Goal: Information Seeking & Learning: Learn about a topic

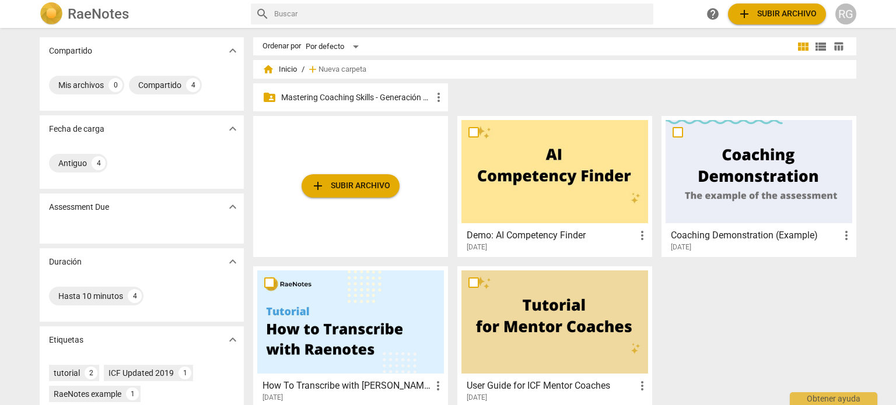
click at [384, 97] on p "Mastering Coaching Skills - Generación 31" at bounding box center [356, 98] width 150 height 12
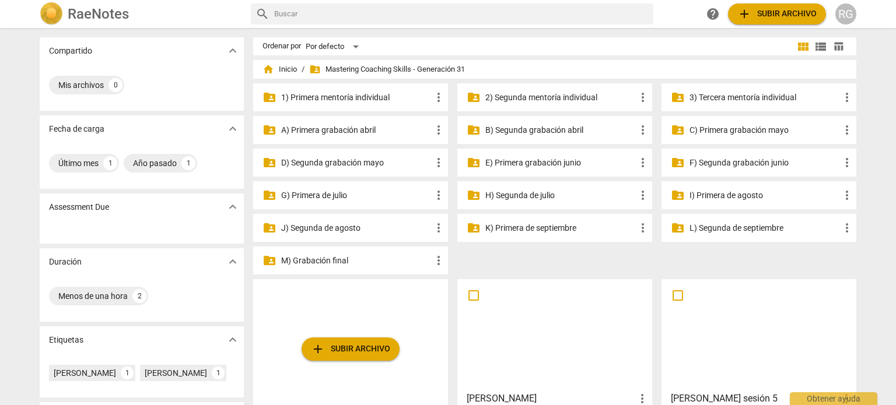
click at [757, 96] on p "3) Tercera mentoría individual" at bounding box center [764, 98] width 150 height 12
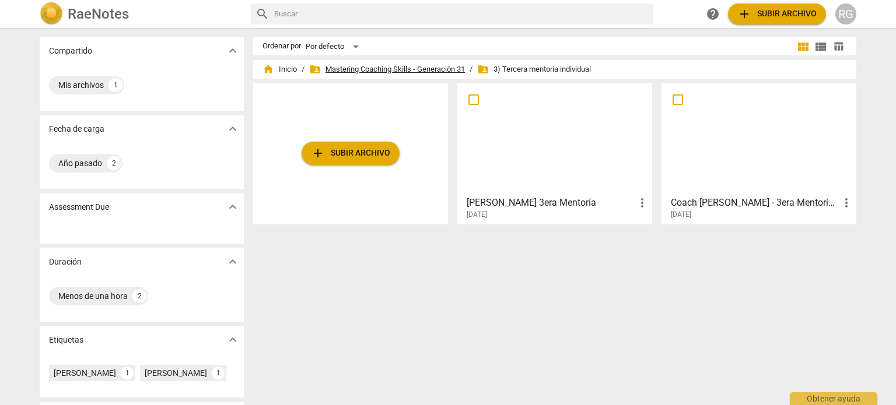
click at [409, 71] on span "folder_shared Mastering Coaching Skills - Generación 31" at bounding box center [387, 70] width 156 height 12
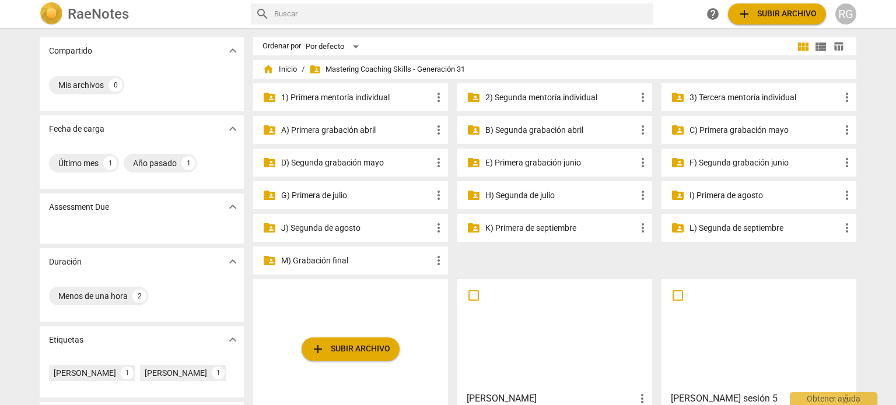
click at [527, 97] on p "2) Segunda mentoría individual" at bounding box center [560, 98] width 150 height 12
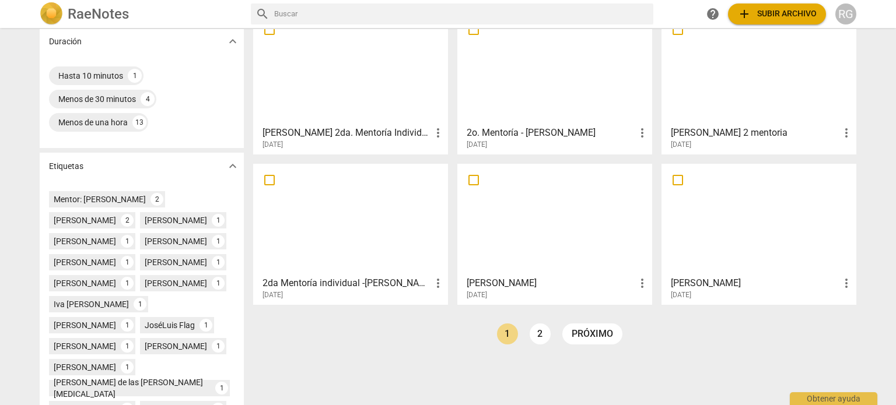
scroll to position [233, 0]
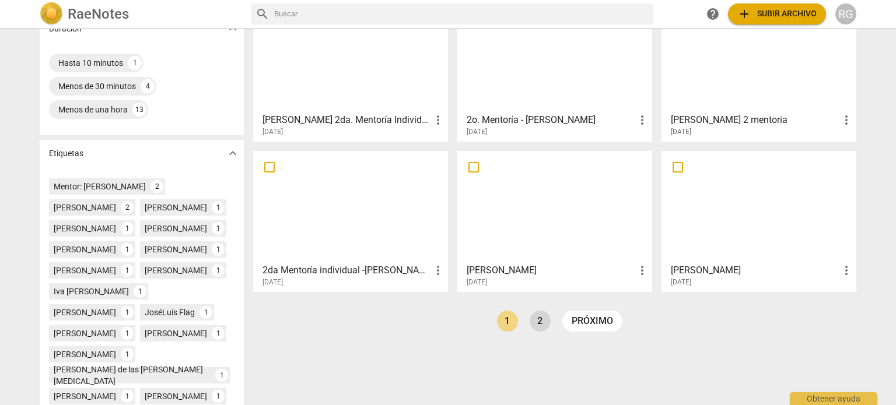
click at [538, 321] on link "2" at bounding box center [539, 321] width 21 height 21
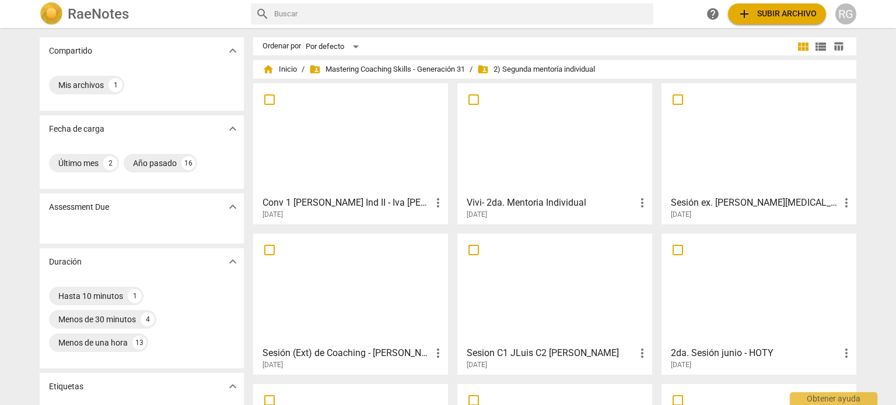
click at [764, 181] on div at bounding box center [758, 138] width 187 height 103
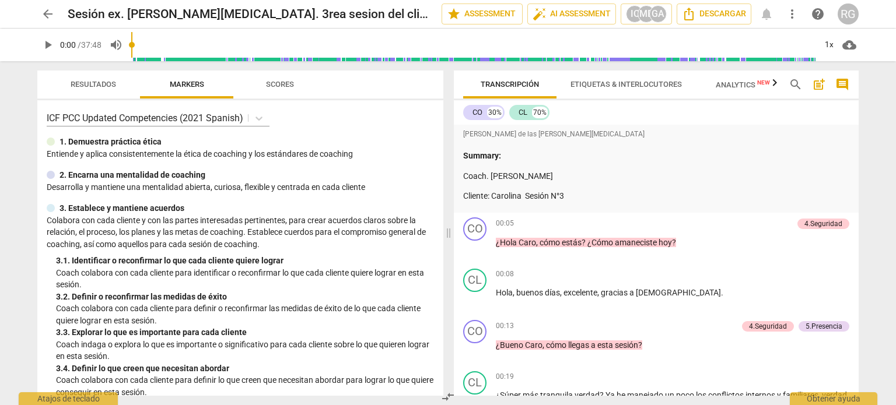
click at [44, 42] on span "play_arrow" at bounding box center [48, 45] width 14 height 14
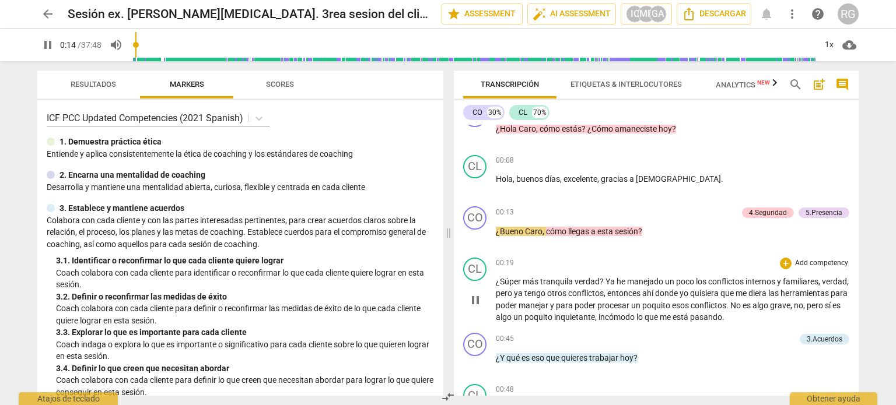
scroll to position [117, 0]
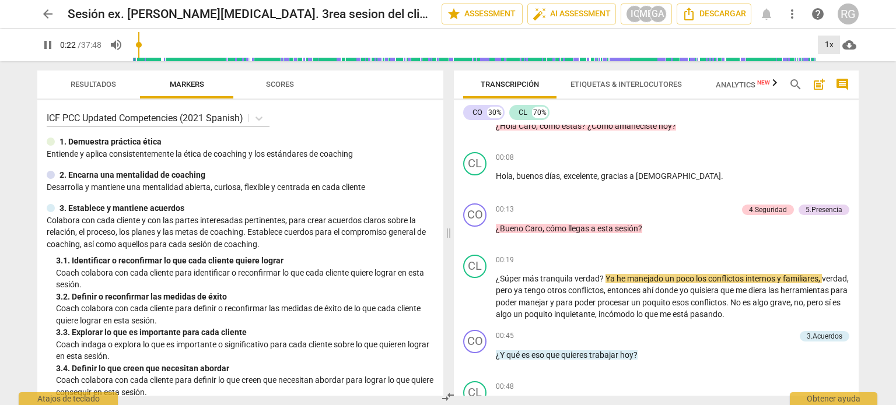
click at [832, 44] on div "1x" at bounding box center [829, 45] width 22 height 19
click at [833, 86] on li "1.25x" at bounding box center [837, 91] width 39 height 22
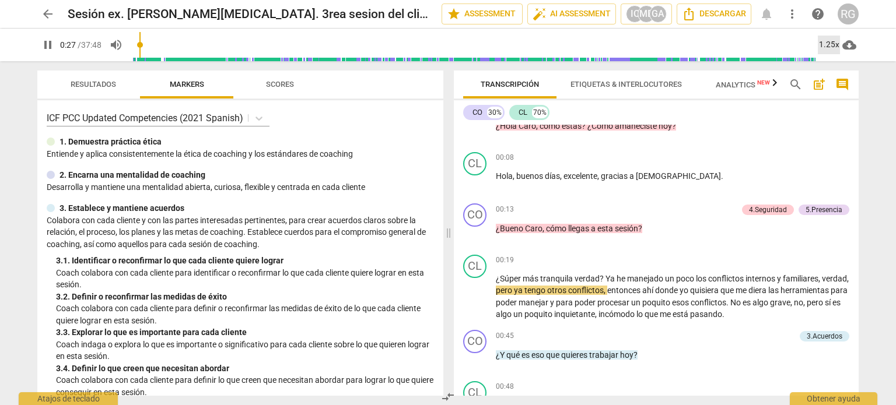
click at [833, 43] on div "1.25x" at bounding box center [829, 45] width 22 height 19
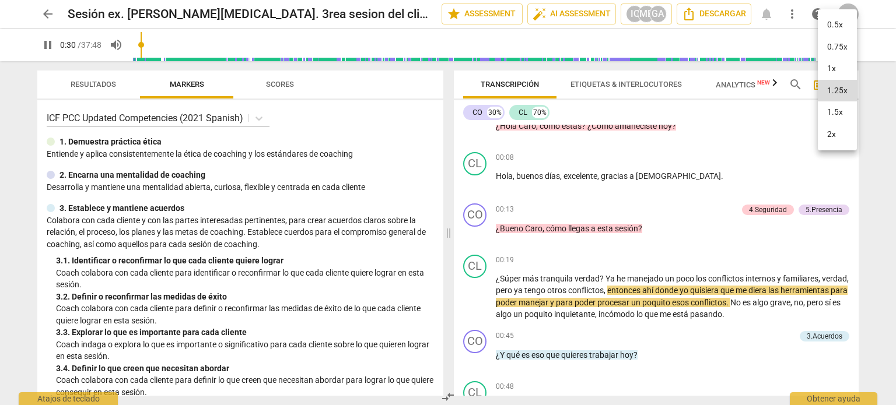
click at [888, 68] on div at bounding box center [448, 202] width 896 height 405
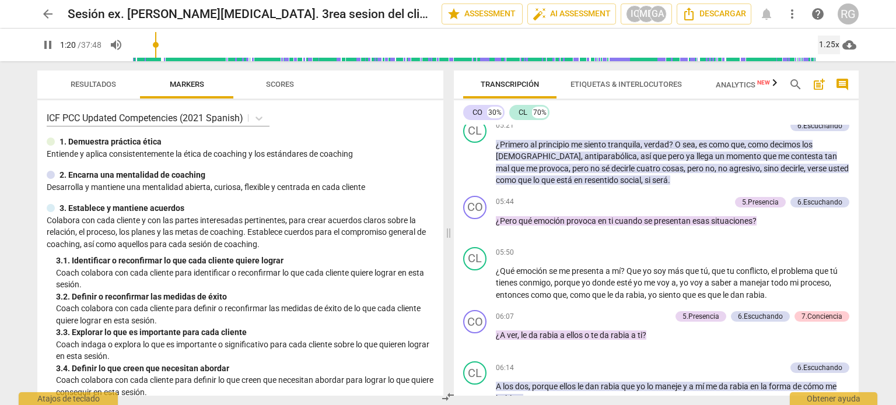
scroll to position [1108, 0]
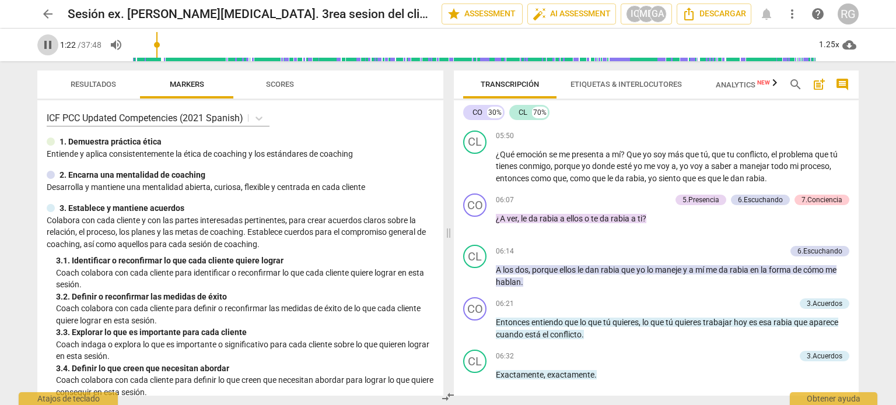
click at [44, 43] on span "pause" at bounding box center [48, 45] width 14 height 14
type input "83"
click at [49, 12] on span "arrow_back" at bounding box center [48, 14] width 14 height 14
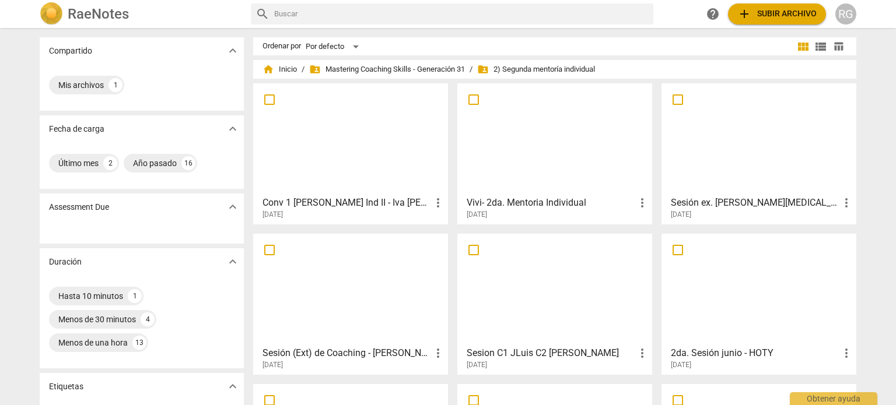
click at [768, 278] on div at bounding box center [758, 289] width 187 height 103
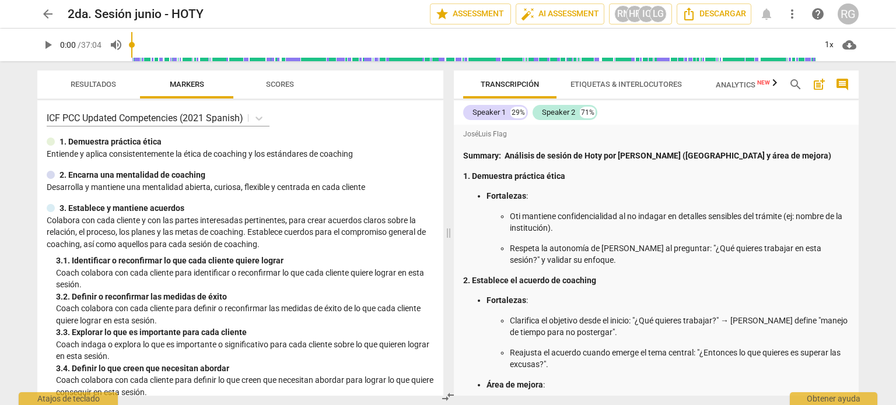
click at [54, 45] on span "play_arrow" at bounding box center [48, 45] width 14 height 14
click at [506, 82] on span "Transcripción" at bounding box center [510, 84] width 58 height 9
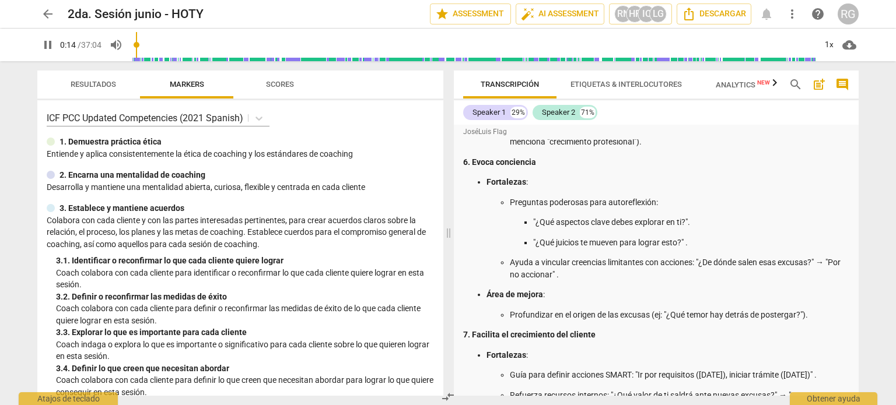
scroll to position [700, 0]
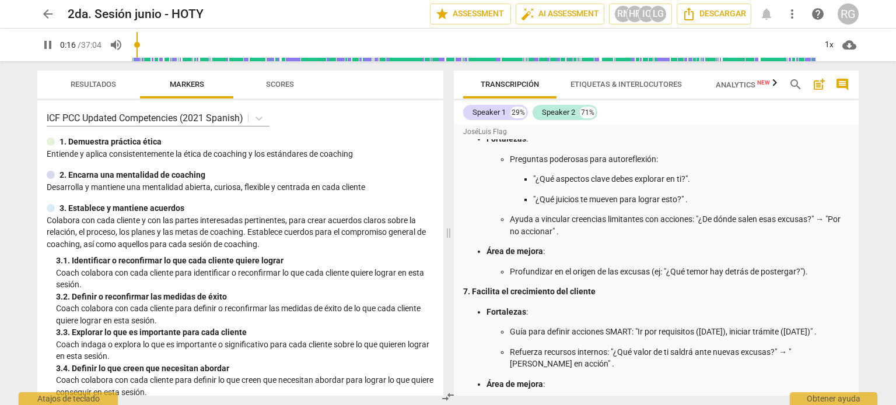
click at [90, 83] on span "Resultados" at bounding box center [93, 84] width 45 height 9
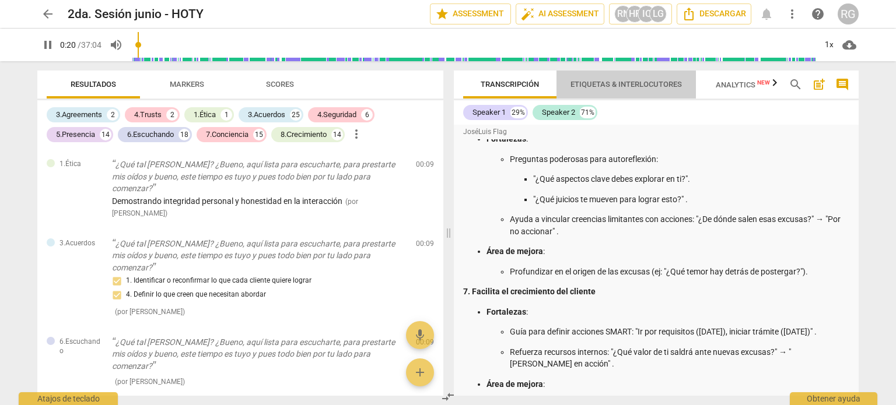
click at [629, 90] on span "Etiquetas & Interlocutores" at bounding box center [625, 85] width 139 height 16
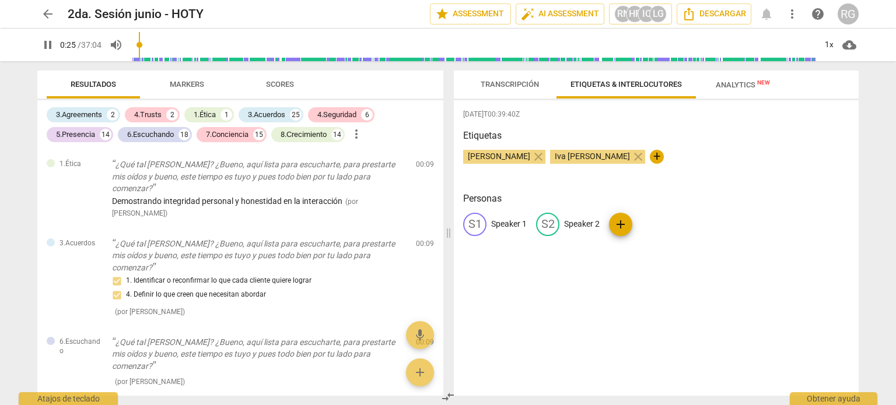
click at [514, 80] on span "Transcripción" at bounding box center [510, 84] width 58 height 9
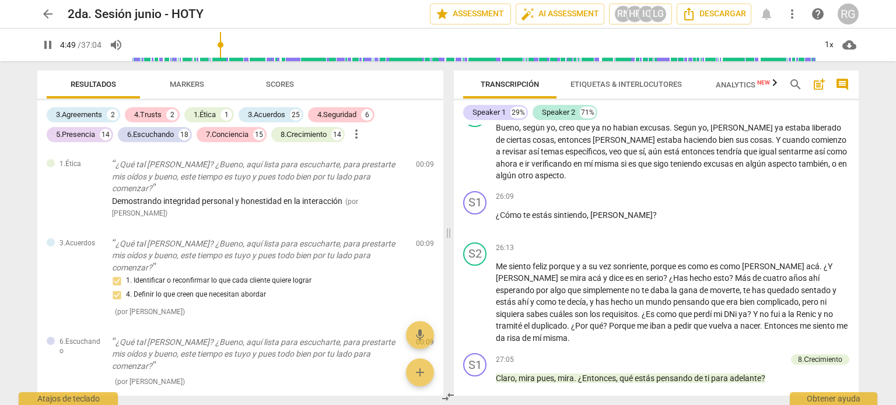
scroll to position [6706, 0]
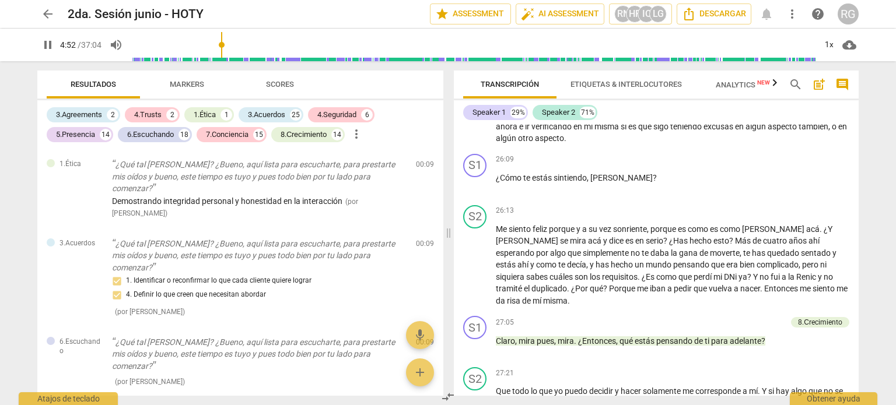
type input "293"
click at [44, 13] on span "arrow_back" at bounding box center [48, 14] width 14 height 14
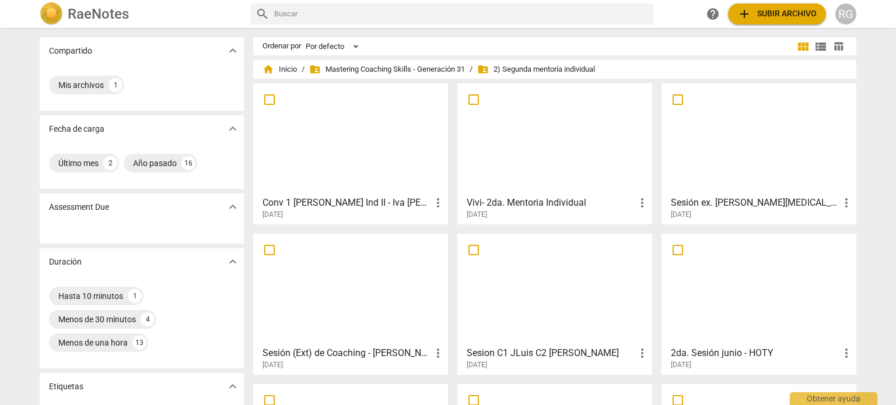
click at [557, 160] on div at bounding box center [554, 138] width 187 height 103
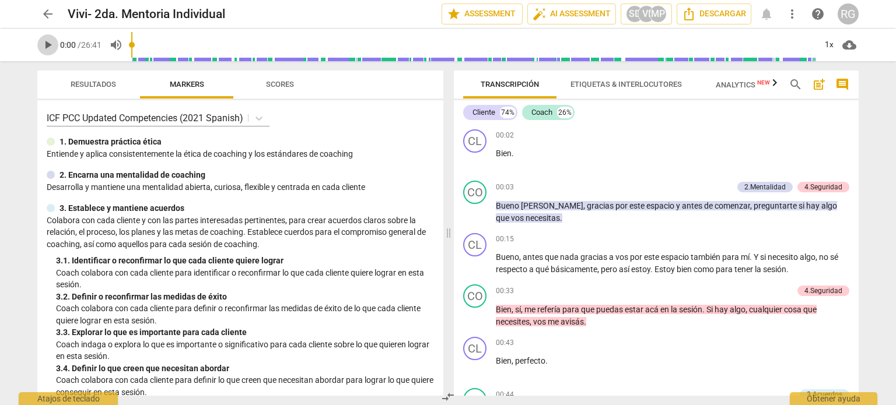
click at [50, 44] on span "play_arrow" at bounding box center [48, 45] width 14 height 14
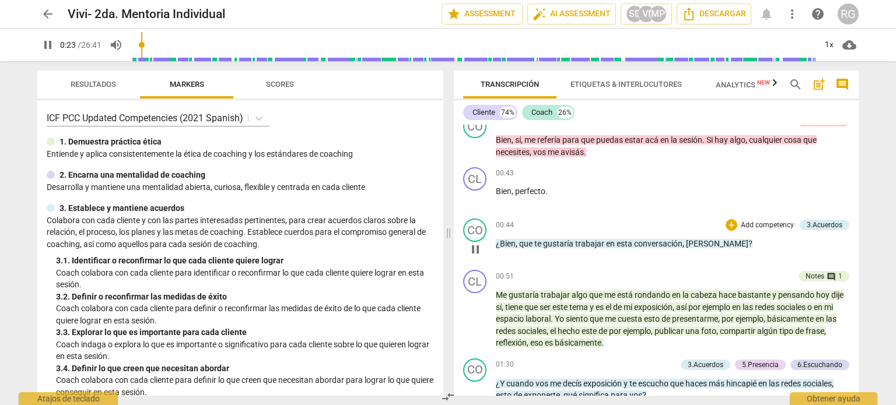
scroll to position [233, 0]
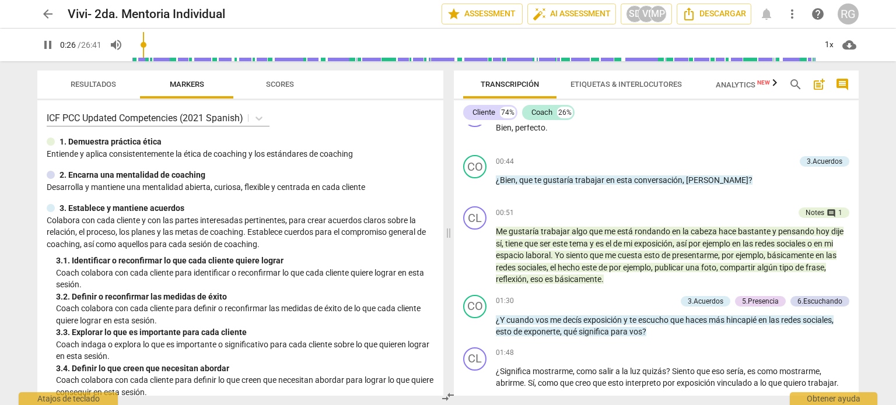
click at [154, 43] on input "range" at bounding box center [473, 44] width 684 height 37
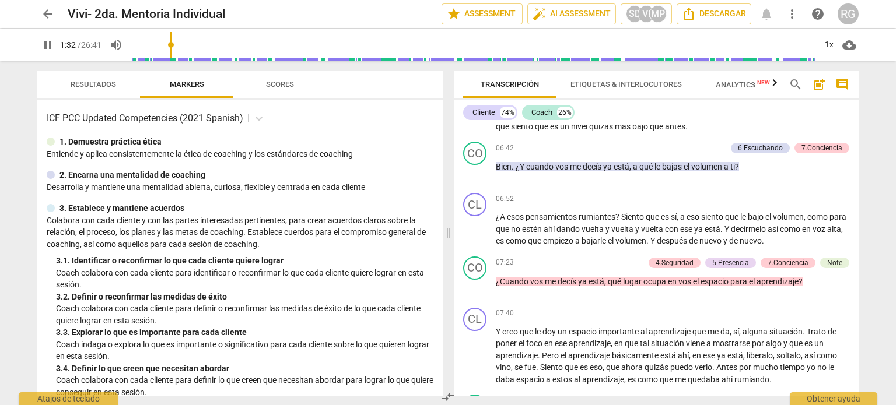
scroll to position [1166, 0]
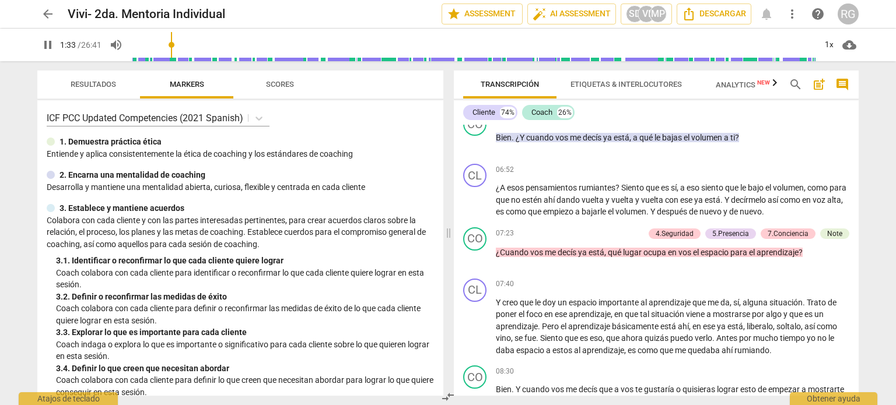
type input "93"
click at [42, 16] on span "arrow_back" at bounding box center [48, 14] width 14 height 14
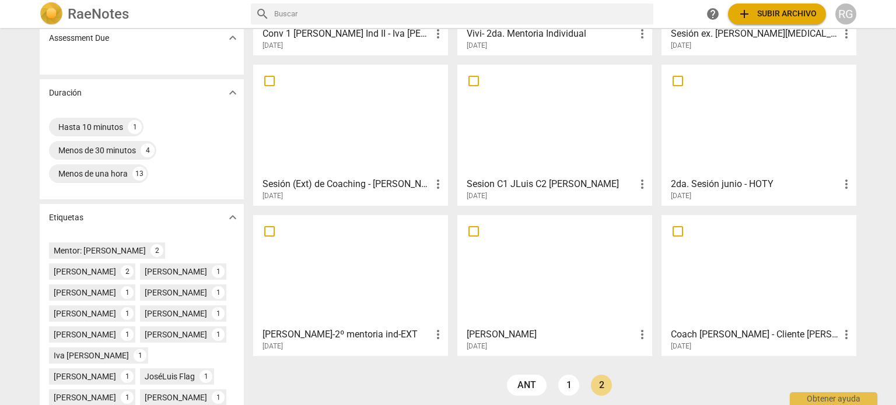
scroll to position [175, 0]
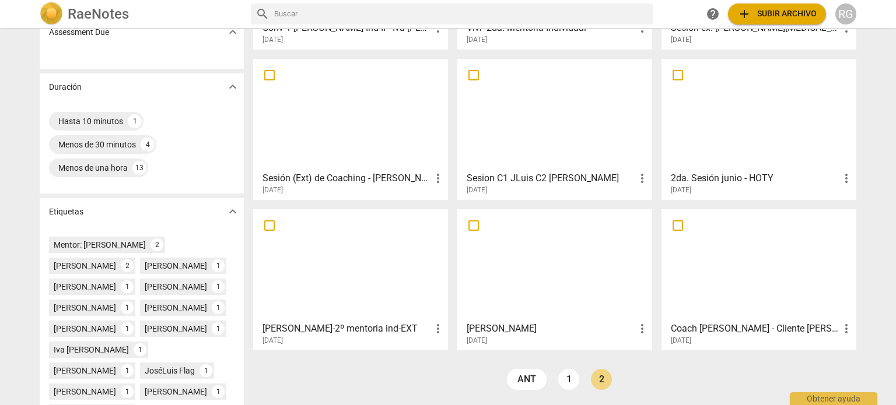
click at [326, 258] on div at bounding box center [350, 264] width 187 height 103
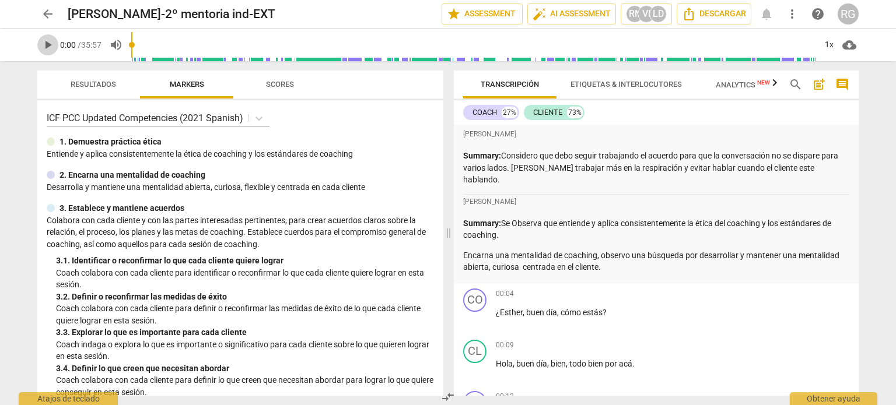
click at [52, 45] on span "play_arrow" at bounding box center [48, 45] width 14 height 14
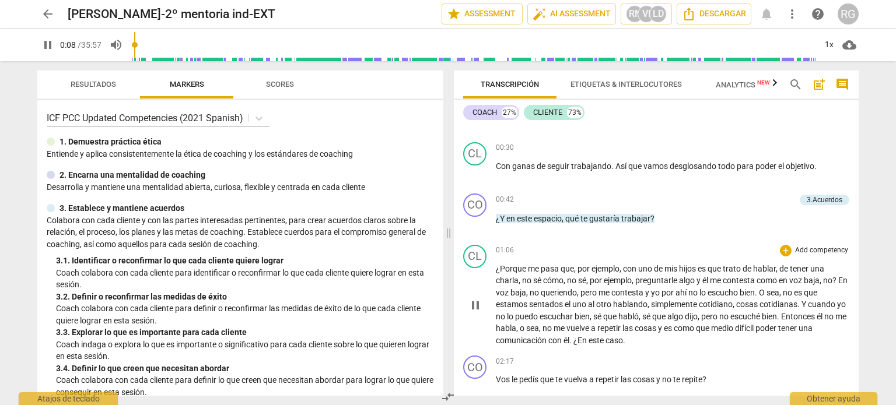
scroll to position [408, 0]
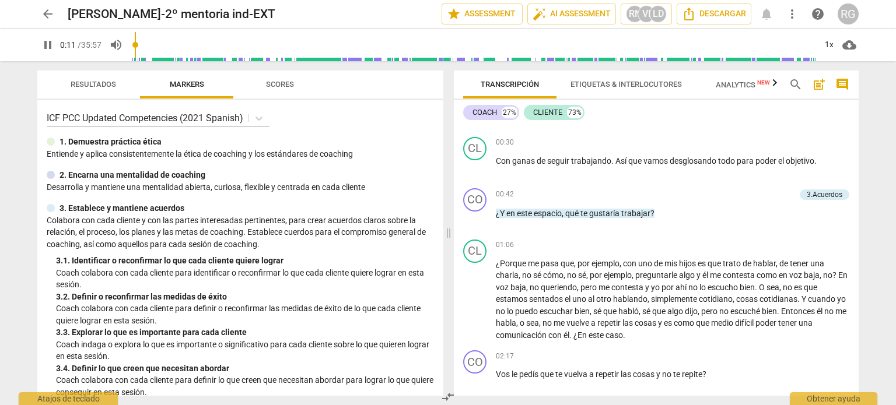
click at [156, 41] on input "range" at bounding box center [473, 44] width 684 height 37
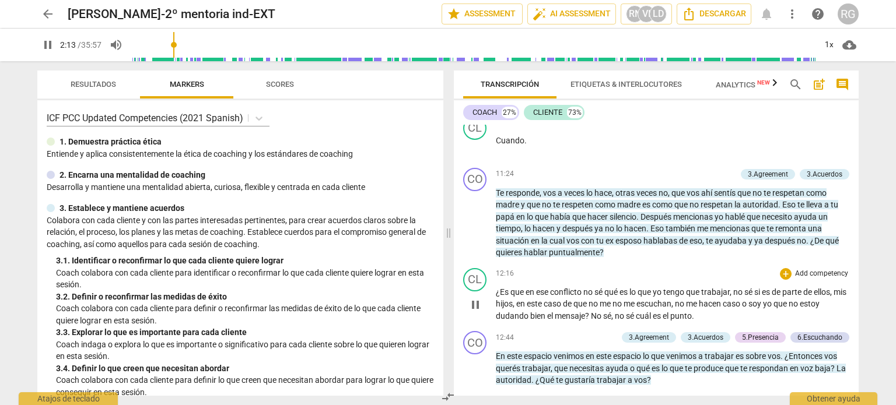
scroll to position [2041, 0]
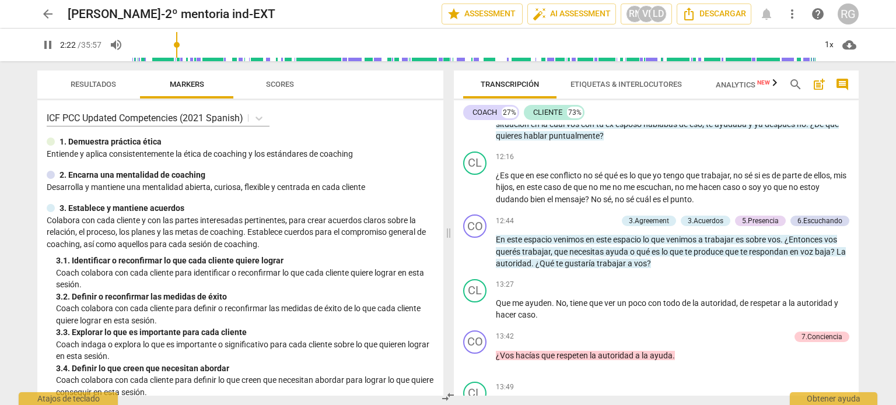
type input "143"
click at [50, 15] on span "arrow_back" at bounding box center [48, 14] width 14 height 14
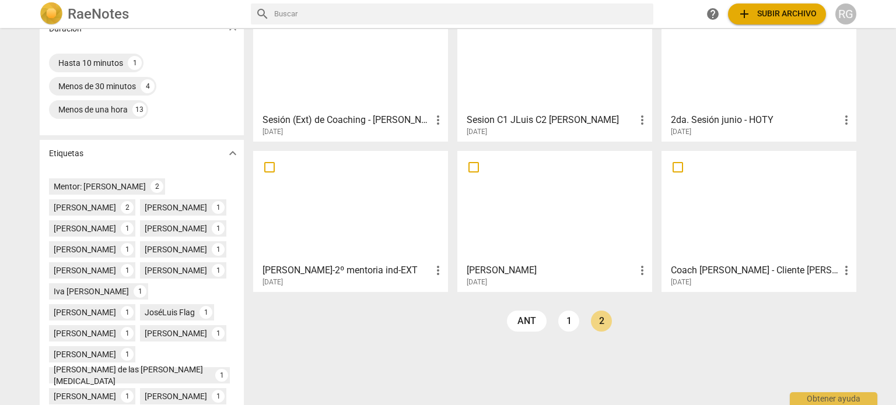
scroll to position [175, 0]
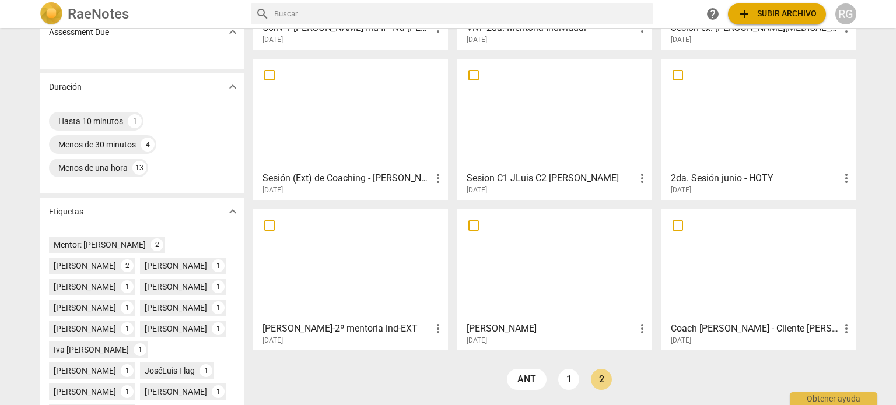
click at [735, 284] on div at bounding box center [758, 264] width 187 height 103
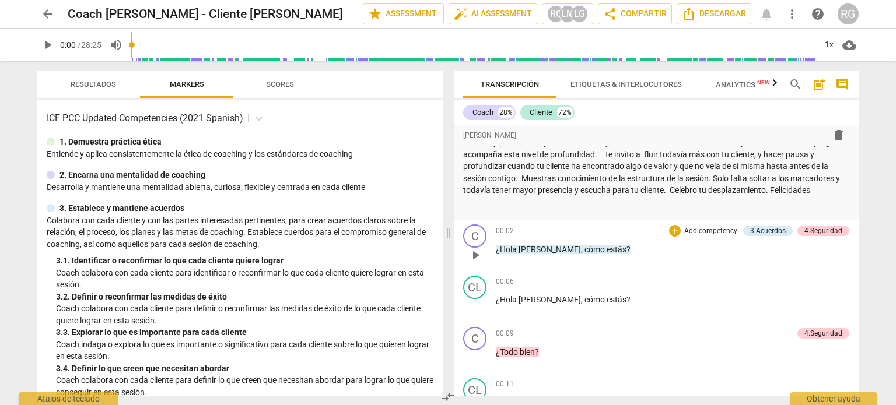
scroll to position [58, 0]
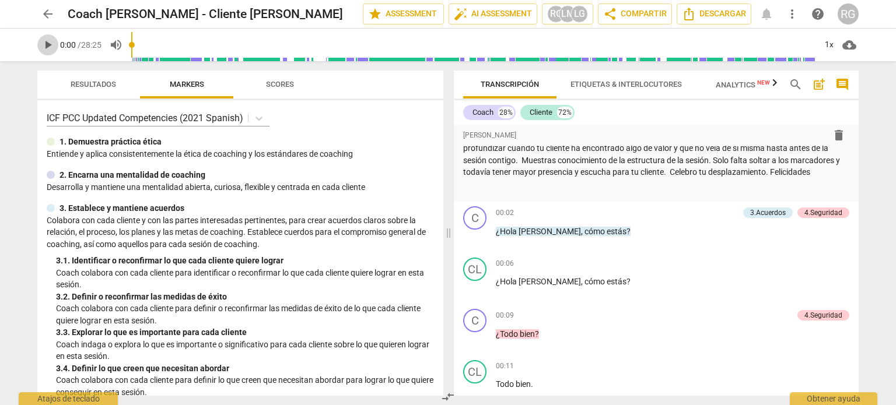
click at [50, 47] on span "play_arrow" at bounding box center [48, 45] width 14 height 14
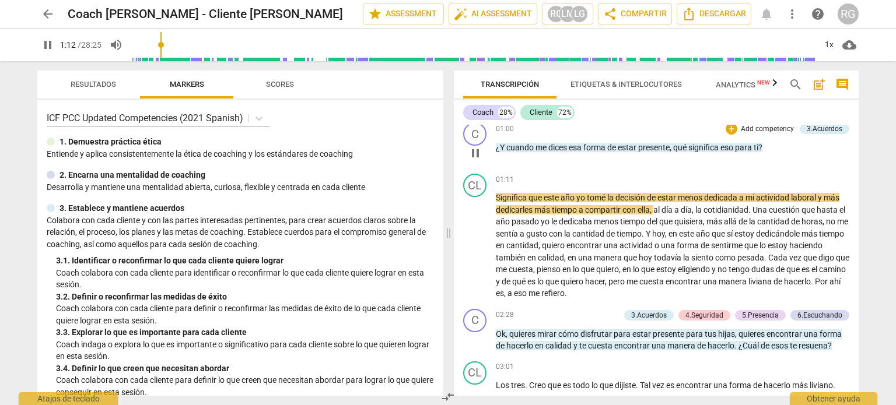
scroll to position [816, 0]
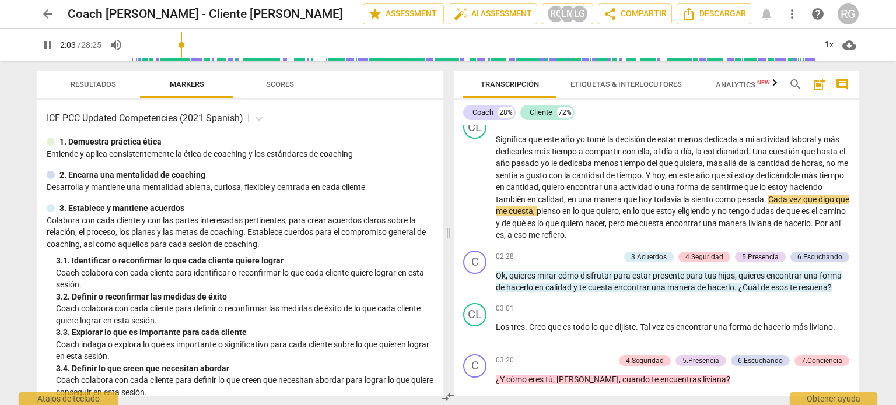
click at [183, 46] on input "range" at bounding box center [473, 44] width 684 height 37
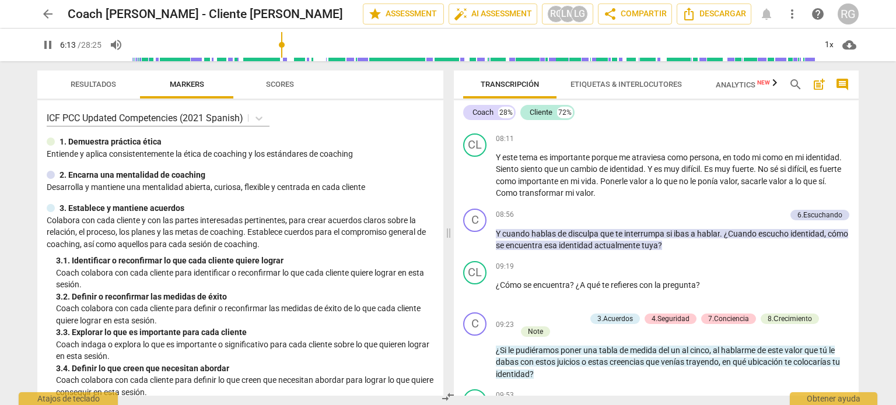
scroll to position [1691, 0]
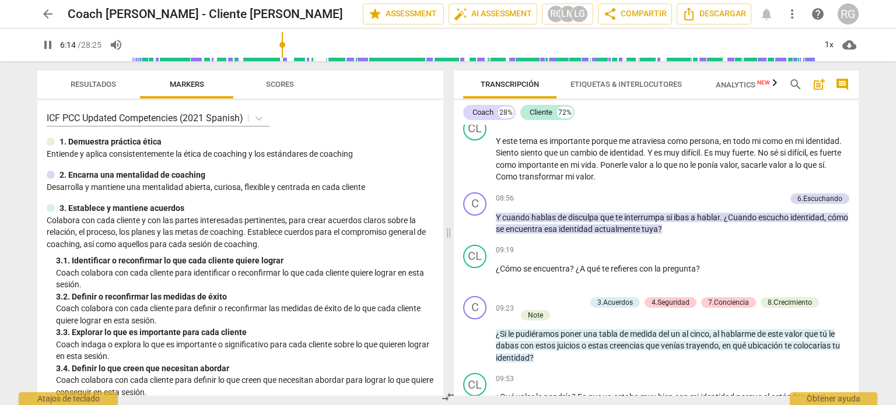
click at [47, 44] on span "pause" at bounding box center [48, 45] width 14 height 14
type input "375"
click at [45, 11] on span "arrow_back" at bounding box center [48, 14] width 14 height 14
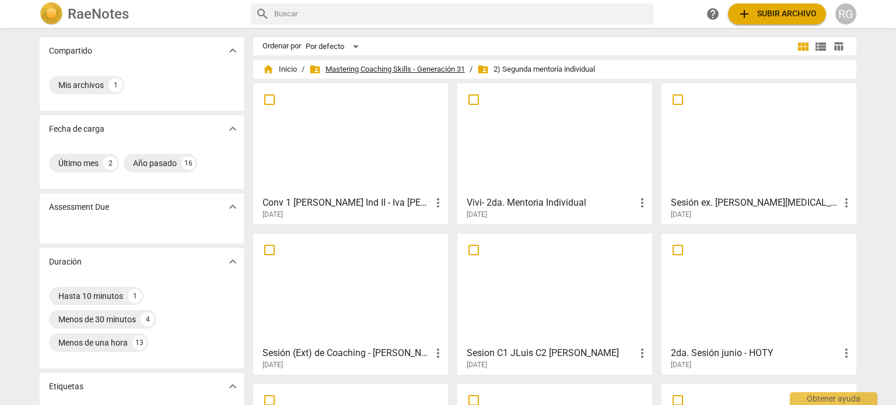
click at [411, 64] on span "folder_shared Mastering Coaching Skills - Generación 31" at bounding box center [387, 70] width 156 height 12
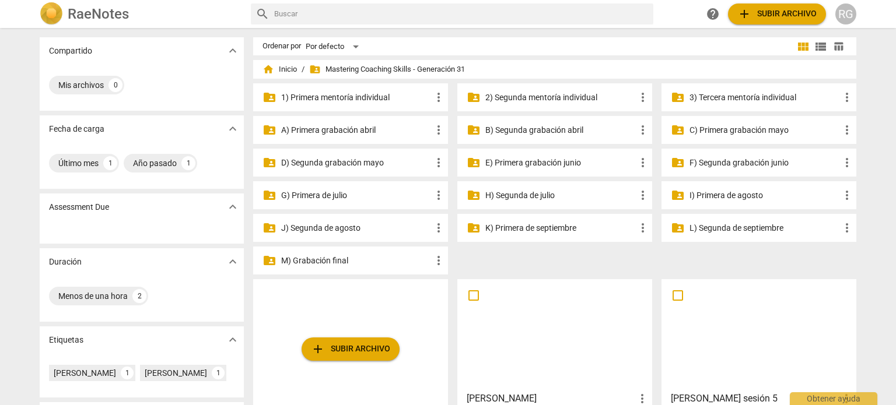
click at [329, 262] on p "M) Grabación final" at bounding box center [356, 261] width 150 height 12
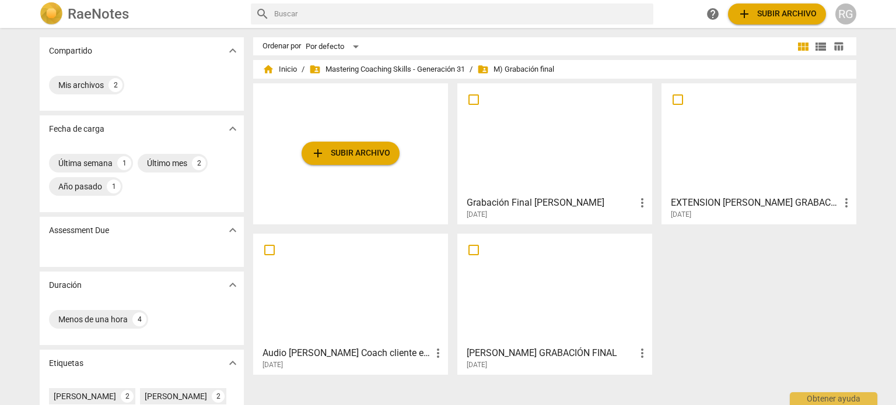
click at [531, 136] on div at bounding box center [554, 138] width 187 height 103
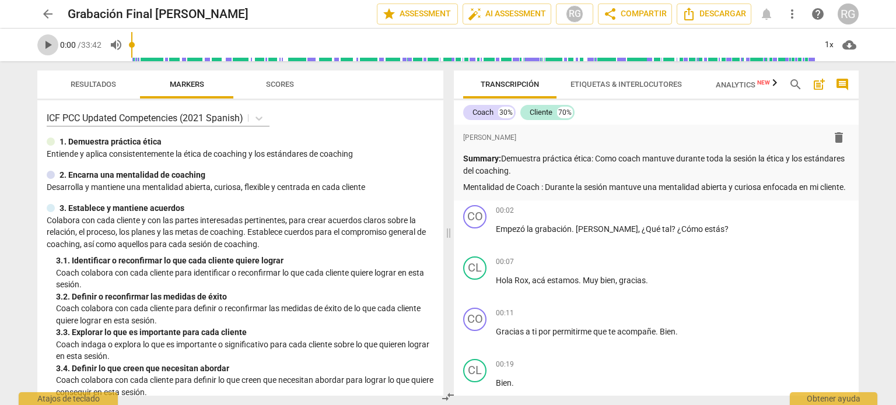
click at [52, 41] on span "play_arrow" at bounding box center [48, 45] width 14 height 14
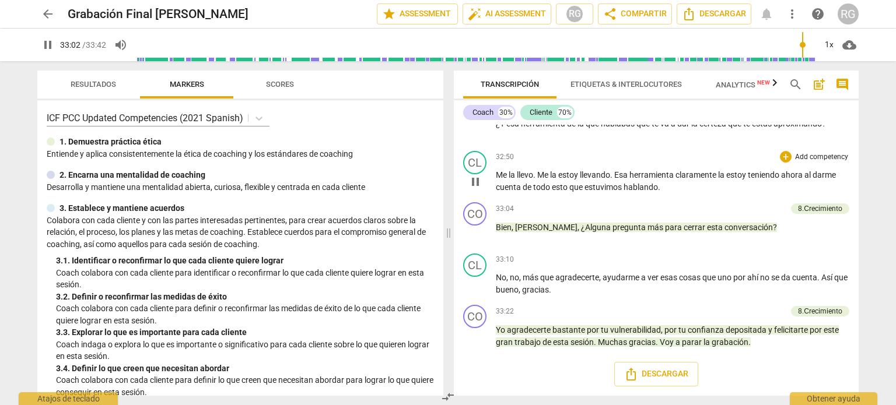
scroll to position [5882, 0]
click at [52, 44] on span "play_arrow" at bounding box center [48, 45] width 14 height 14
type input "1"
click at [52, 12] on span "arrow_back" at bounding box center [48, 14] width 14 height 14
